Goal: Navigation & Orientation: Find specific page/section

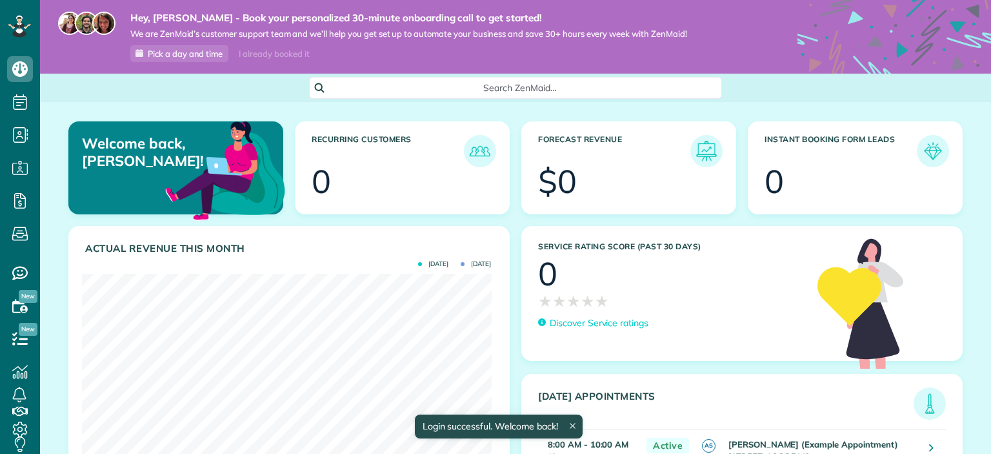
scroll to position [182, 409]
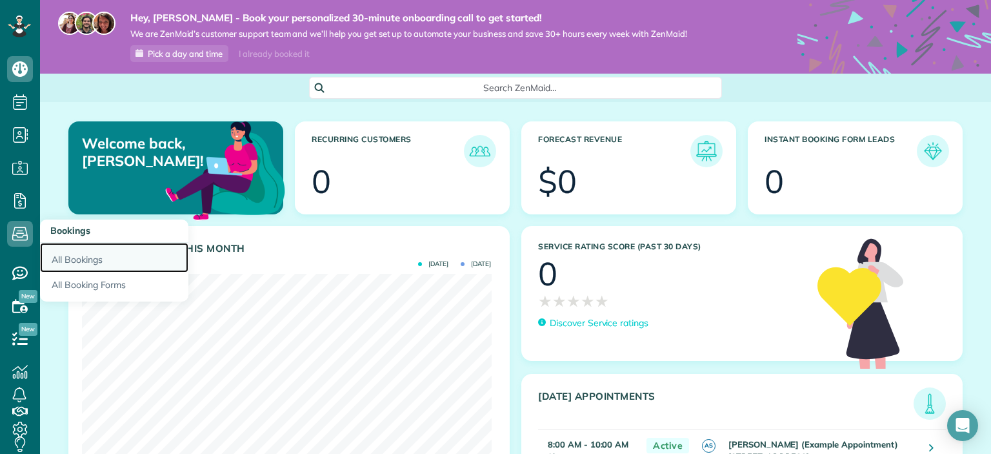
click at [59, 256] on link "All Bookings" at bounding box center [114, 258] width 148 height 30
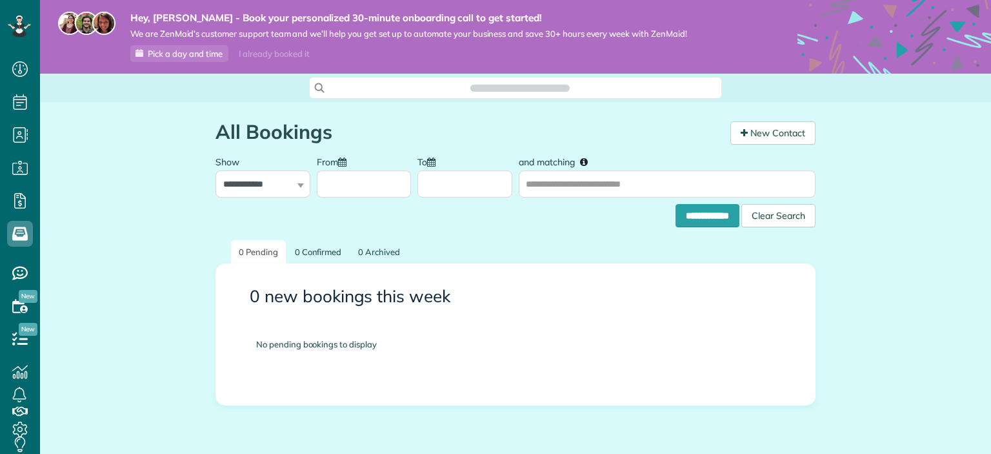
scroll to position [5, 5]
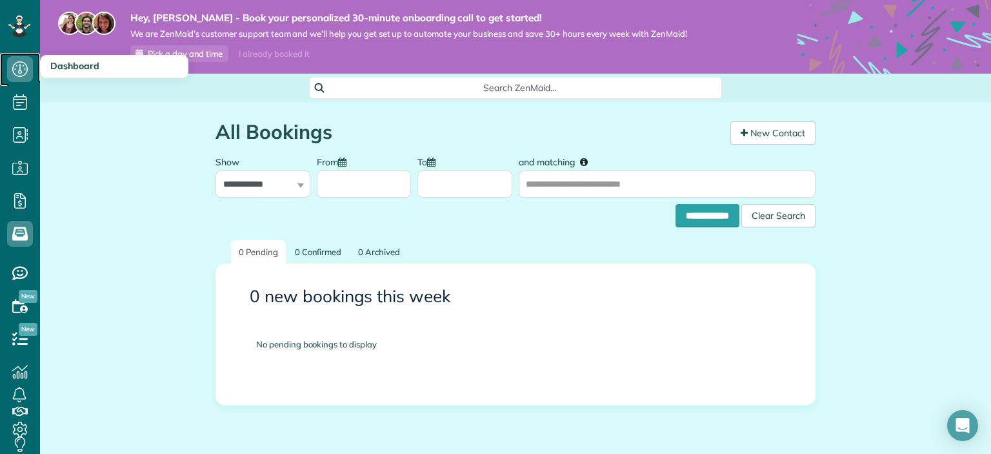
click at [23, 69] on icon at bounding box center [20, 69] width 26 height 26
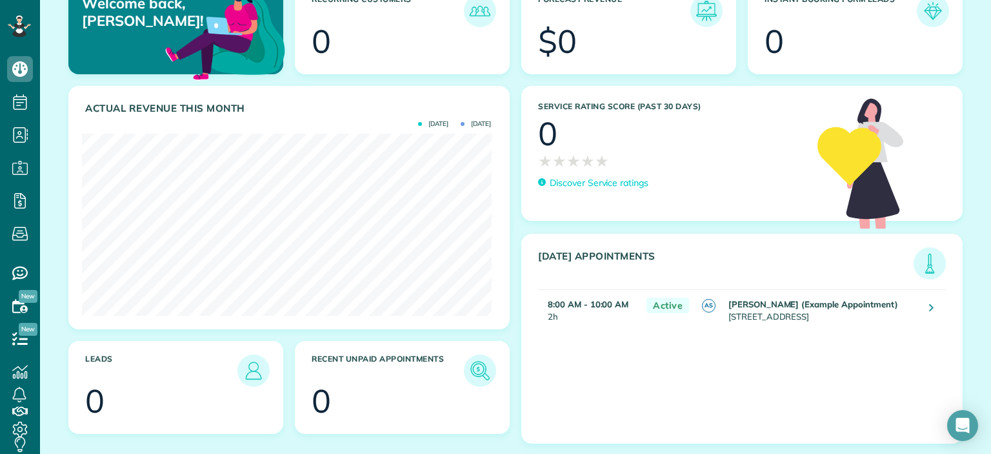
scroll to position [100, 0]
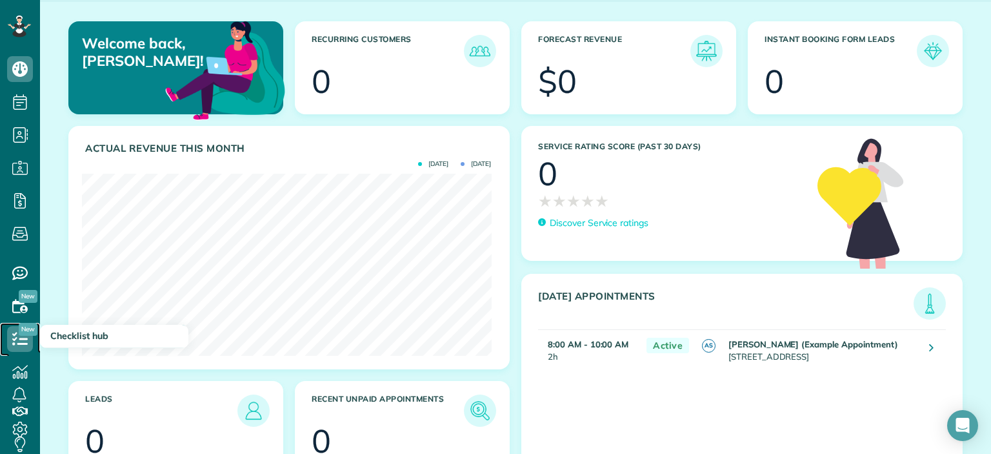
click at [25, 338] on icon at bounding box center [20, 339] width 26 height 26
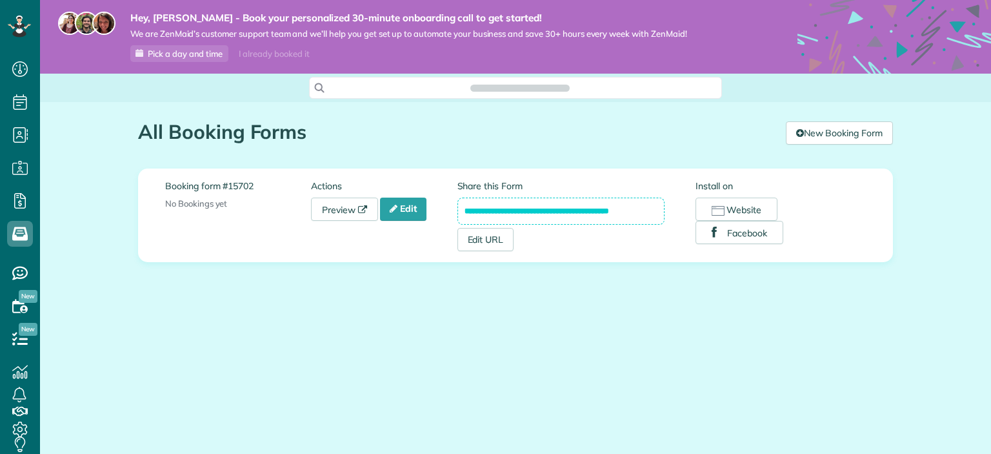
scroll to position [5, 5]
